Goal: Information Seeking & Learning: Learn about a topic

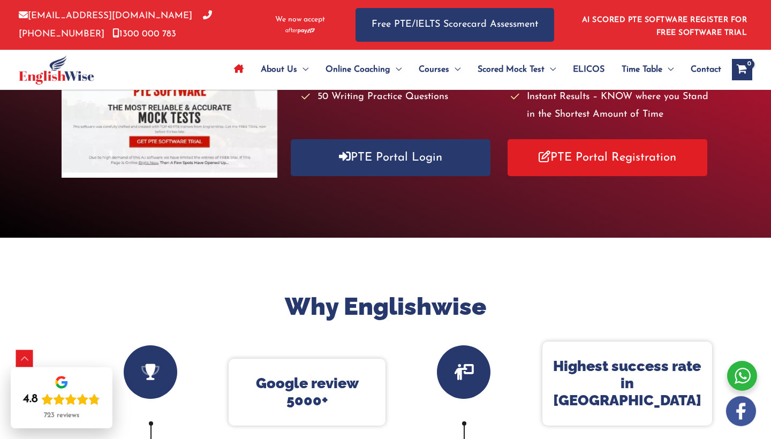
scroll to position [187, 0]
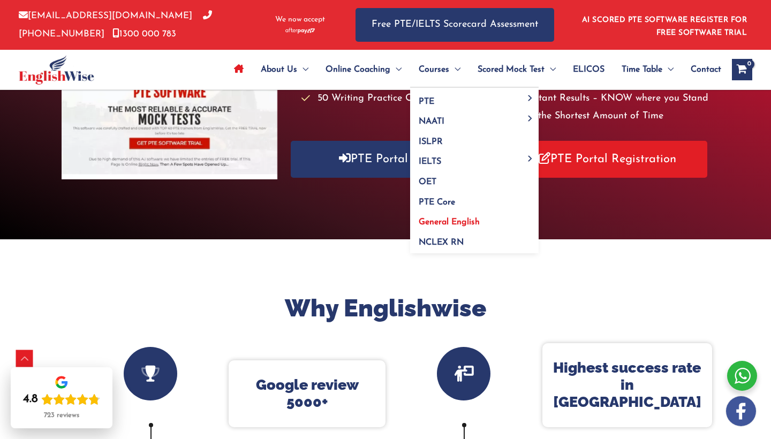
click at [443, 221] on span "General English" at bounding box center [449, 222] width 61 height 9
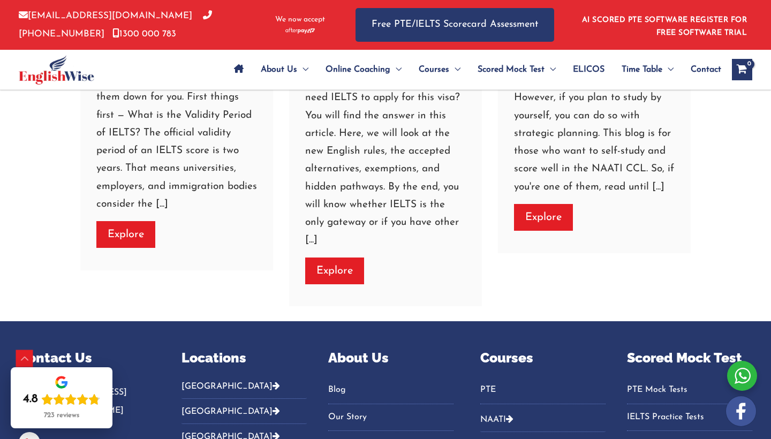
scroll to position [2129, 0]
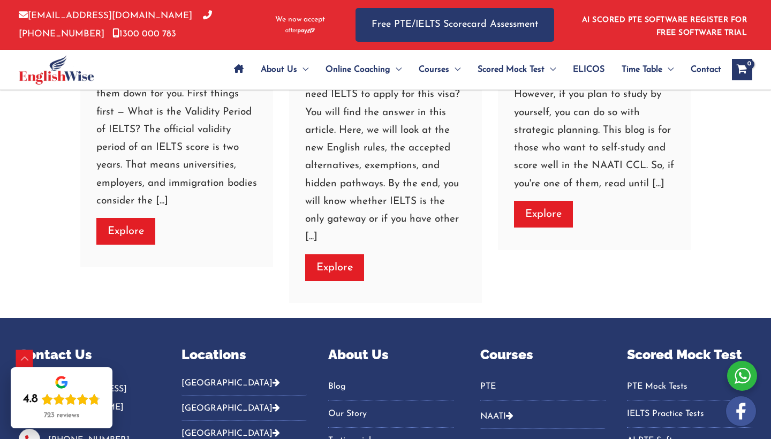
click at [344, 254] on link "Explore" at bounding box center [334, 267] width 59 height 27
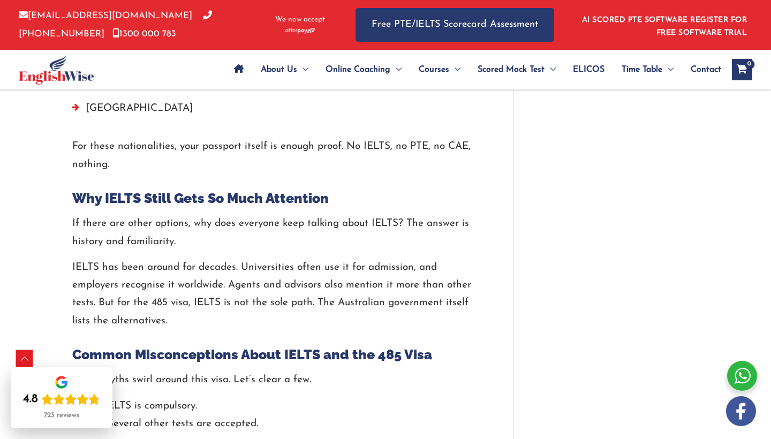
scroll to position [2546, 0]
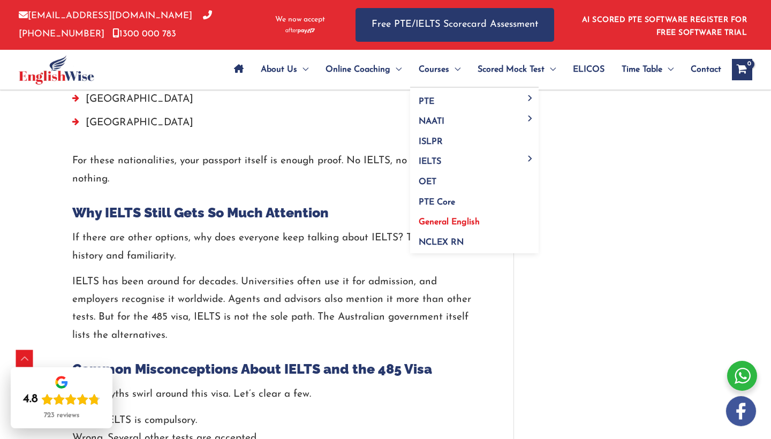
click at [443, 222] on span "General English" at bounding box center [449, 222] width 61 height 9
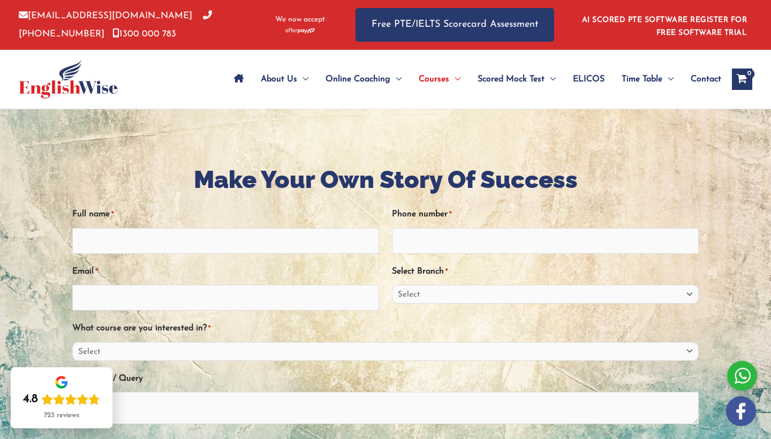
click at [579, 77] on span "ELICOS" at bounding box center [589, 79] width 32 height 37
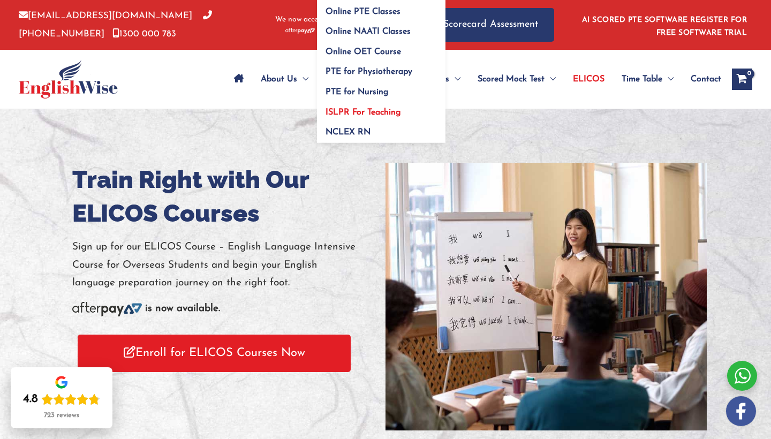
click at [340, 110] on span "ISLPR For Teaching" at bounding box center [364, 112] width 76 height 9
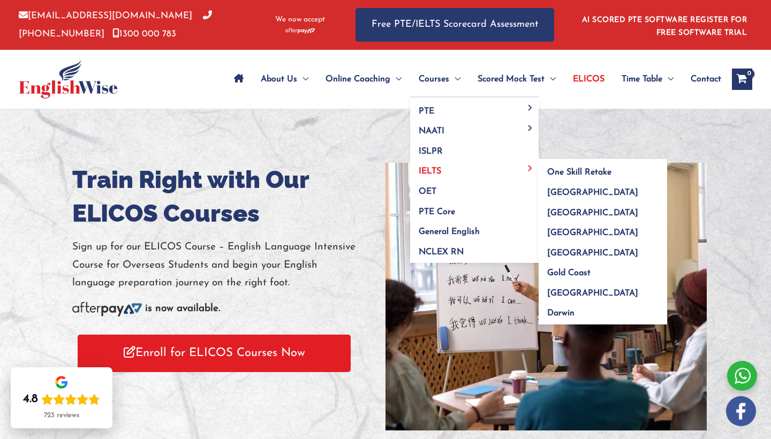
click at [419, 167] on span "IELTS" at bounding box center [430, 171] width 22 height 9
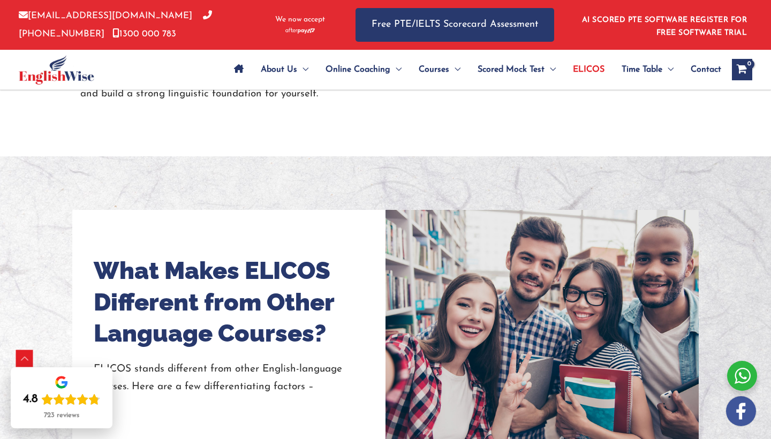
scroll to position [655, 0]
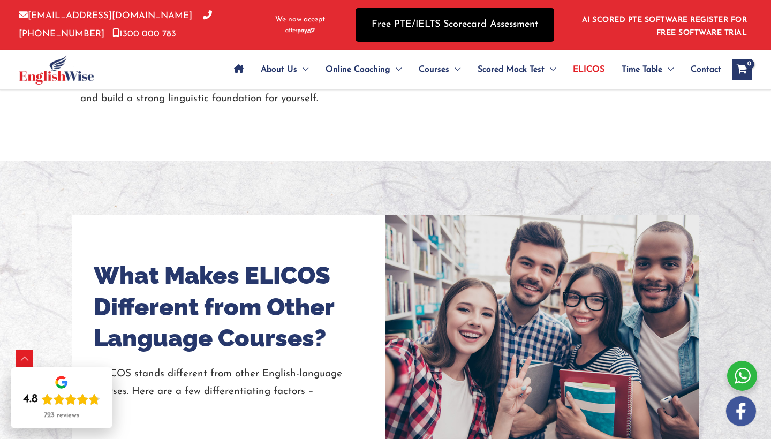
click at [507, 21] on link "Free PTE/IELTS Scorecard Assessment" at bounding box center [455, 25] width 199 height 34
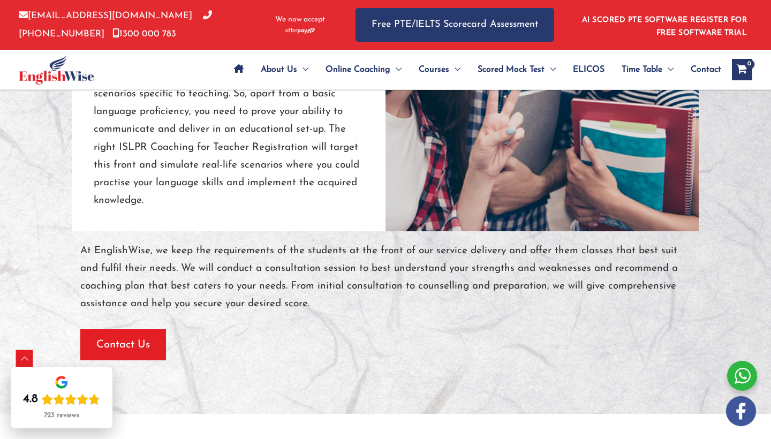
scroll to position [1102, 0]
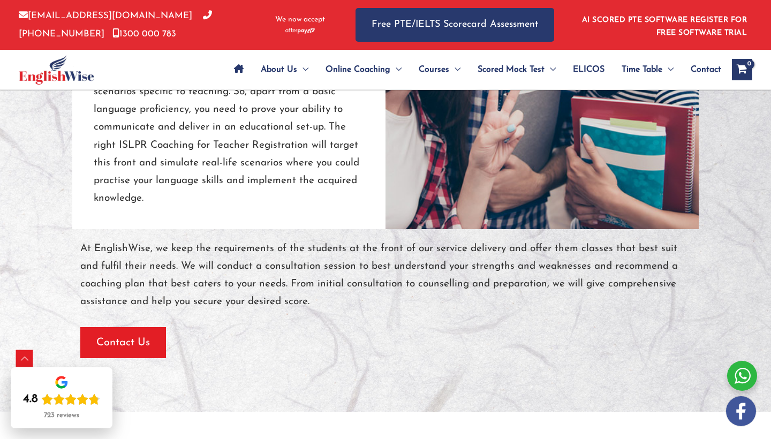
click at [228, 327] on div "Contact Us" at bounding box center [385, 342] width 611 height 31
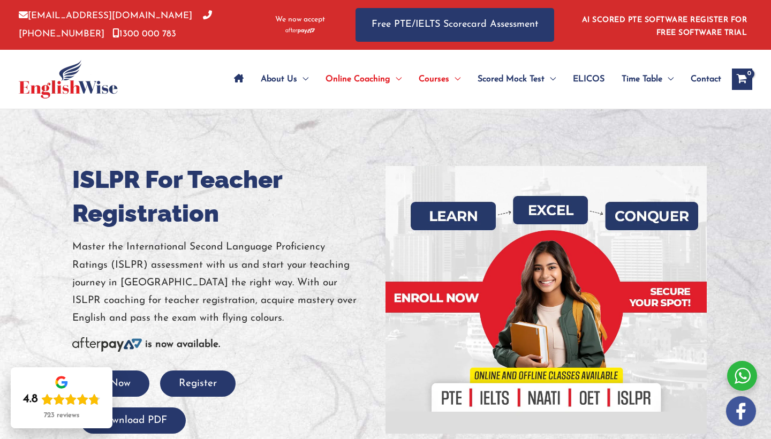
scroll to position [0, 0]
